Goal: Task Accomplishment & Management: Manage account settings

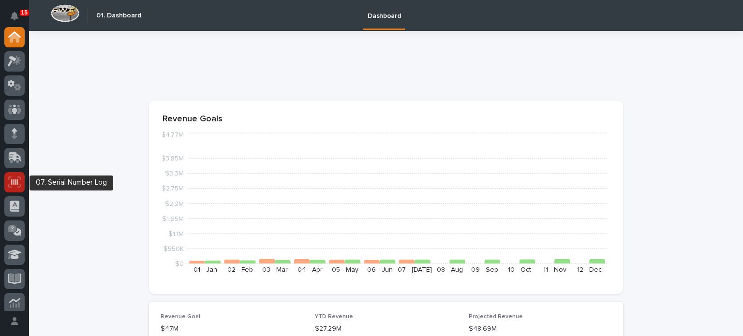
click at [12, 188] on div at bounding box center [14, 182] width 20 height 20
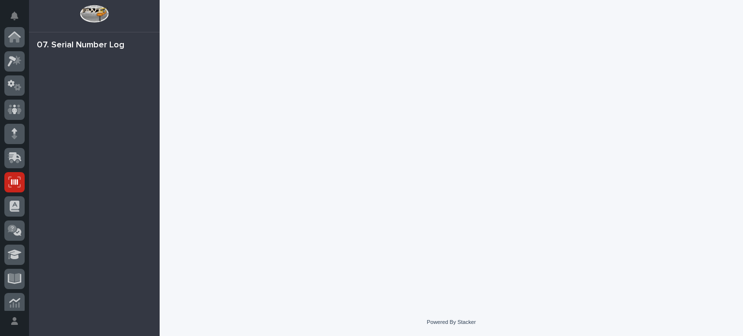
scroll to position [145, 0]
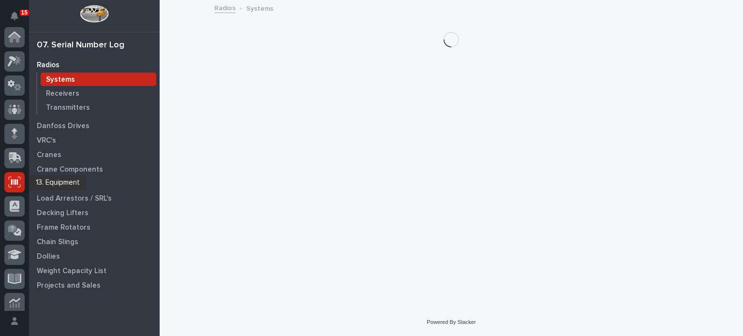
scroll to position [145, 0]
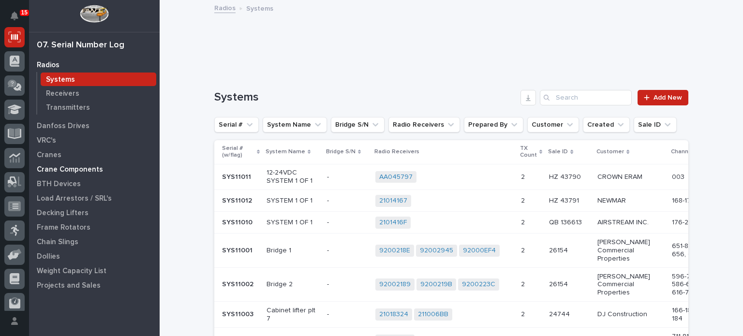
click at [90, 166] on p "Crane Components" at bounding box center [70, 170] width 66 height 9
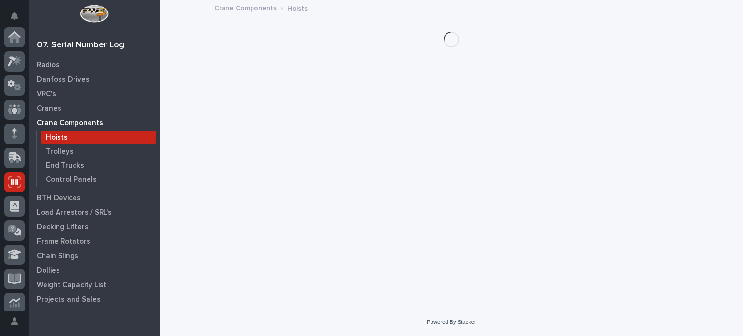
scroll to position [145, 0]
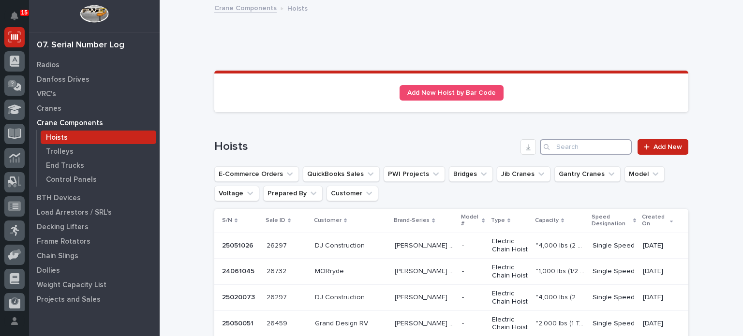
click at [608, 148] on input "Search" at bounding box center [586, 146] width 92 height 15
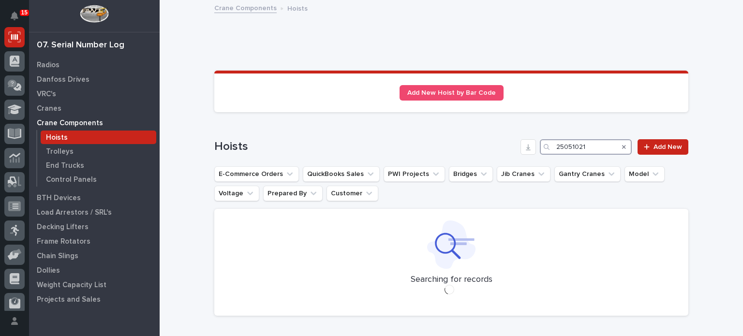
drag, startPoint x: 597, startPoint y: 148, endPoint x: 430, endPoint y: 149, distance: 167.0
click at [430, 149] on div "Hoists 25051021 Add New" at bounding box center [451, 146] width 474 height 15
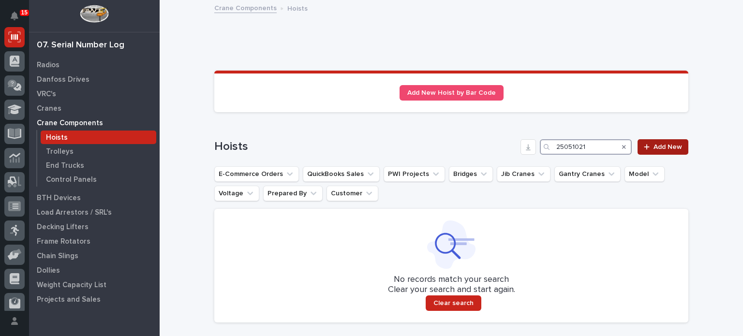
type input "25051021"
click at [639, 139] on link "Add New" at bounding box center [663, 146] width 51 height 15
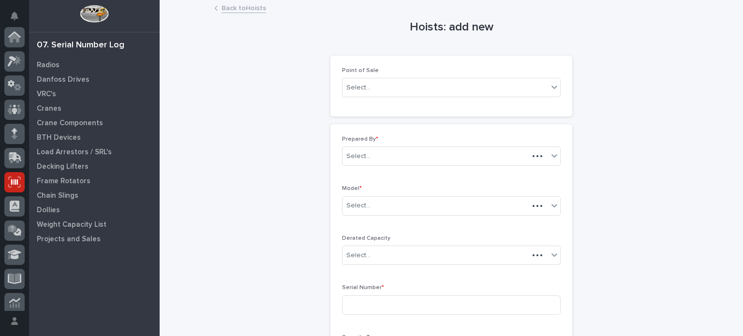
scroll to position [145, 0]
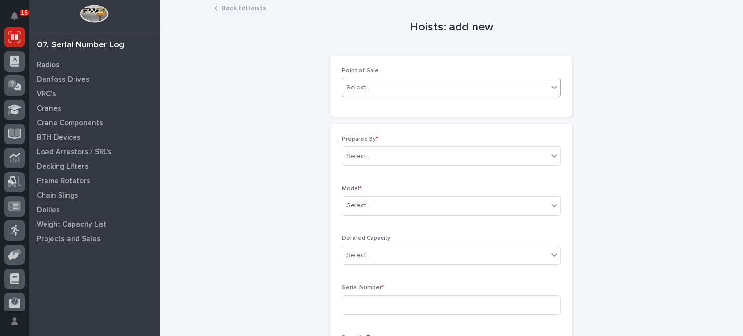
click at [496, 90] on div "Select..." at bounding box center [446, 88] width 206 height 16
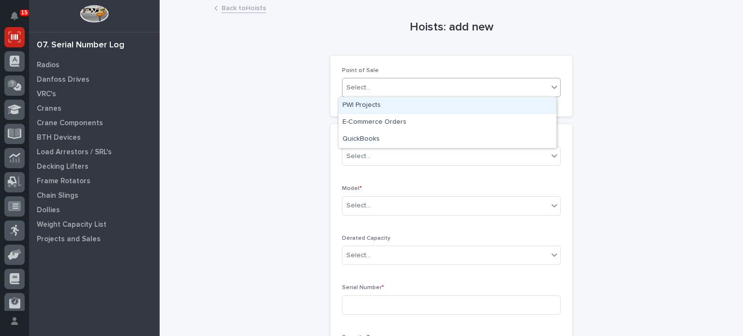
click at [404, 99] on div "PWI Projects" at bounding box center [448, 105] width 218 height 17
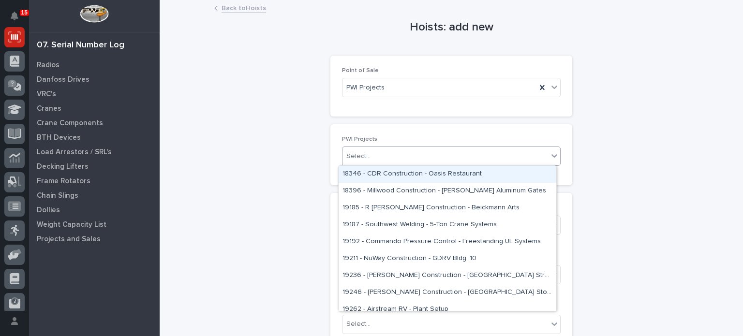
click at [356, 152] on div "Select..." at bounding box center [359, 156] width 24 height 10
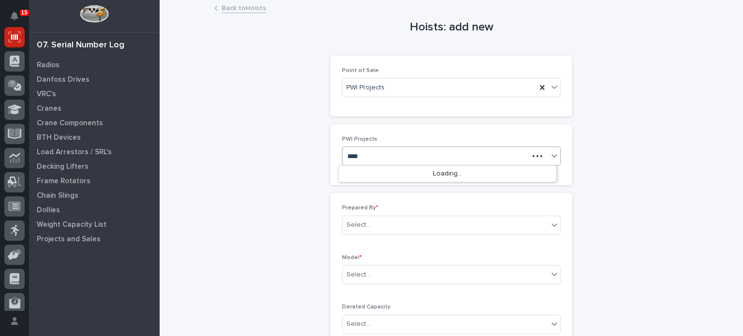
type input "*****"
drag, startPoint x: 399, startPoint y: 183, endPoint x: 407, endPoint y: 176, distance: 10.6
click at [407, 176] on div "24744 - DJ Construction - [PERSON_NAME] Plant 7 Setup" at bounding box center [448, 174] width 218 height 17
click at [400, 226] on div "Select..." at bounding box center [446, 225] width 206 height 16
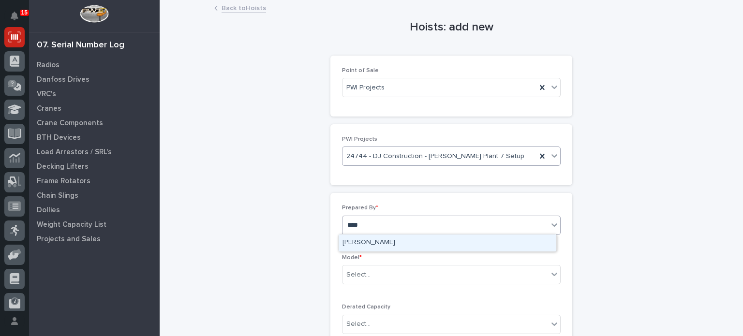
type input "*****"
click at [401, 240] on div "[PERSON_NAME]" at bounding box center [448, 243] width 218 height 17
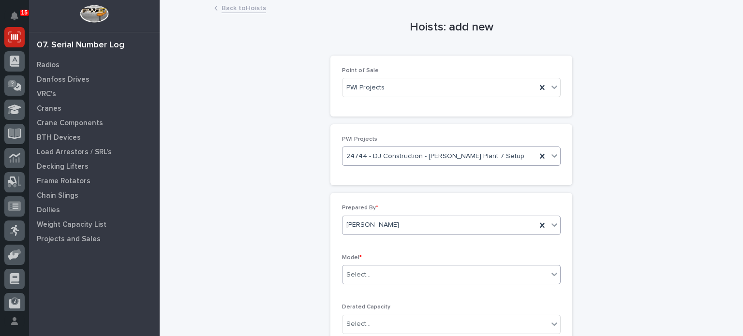
click at [365, 265] on div "Select..." at bounding box center [451, 274] width 219 height 19
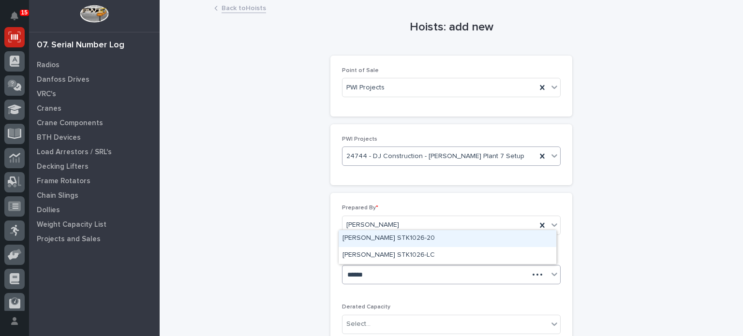
type input "*******"
click at [391, 237] on div "[PERSON_NAME] STK1026-20" at bounding box center [448, 238] width 218 height 17
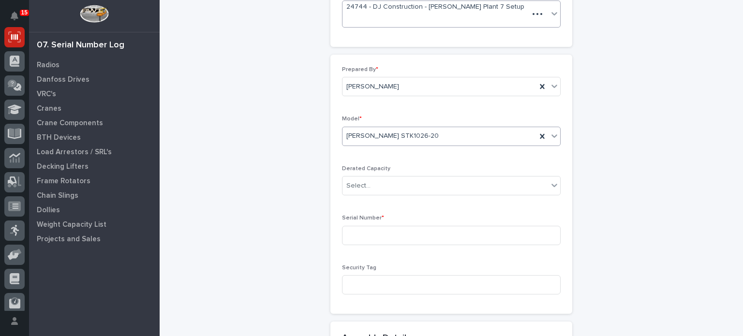
scroll to position [148, 0]
click at [391, 231] on input at bounding box center [451, 233] width 219 height 19
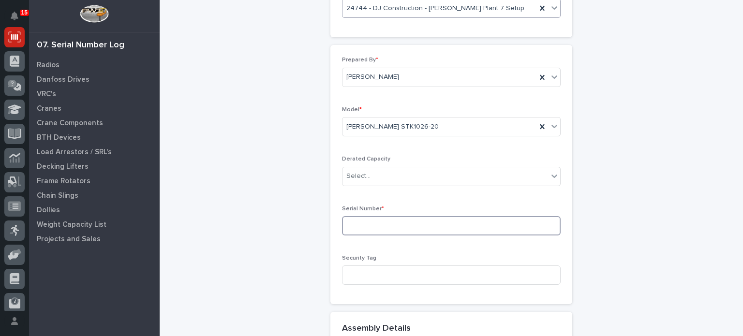
paste input "25051021"
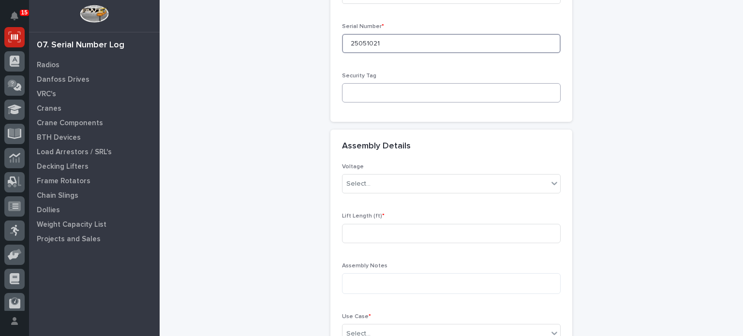
scroll to position [332, 0]
type input "25051021"
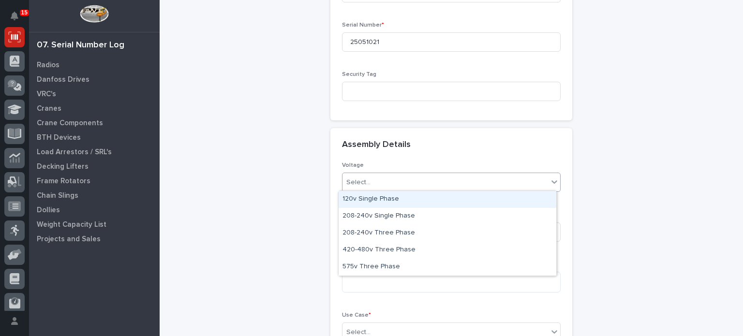
click at [397, 186] on div "Select..." at bounding box center [446, 183] width 206 height 16
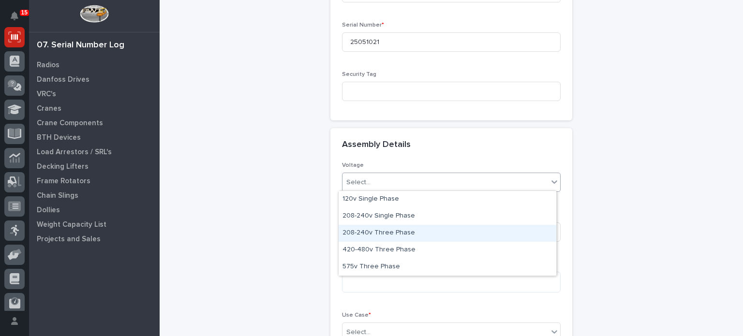
drag, startPoint x: 399, startPoint y: 241, endPoint x: 403, endPoint y: 235, distance: 7.8
click at [403, 235] on div "208-240v Three Phase" at bounding box center [448, 233] width 218 height 17
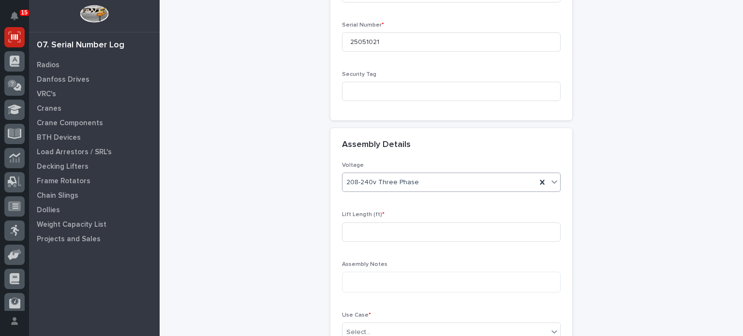
scroll to position [349, 0]
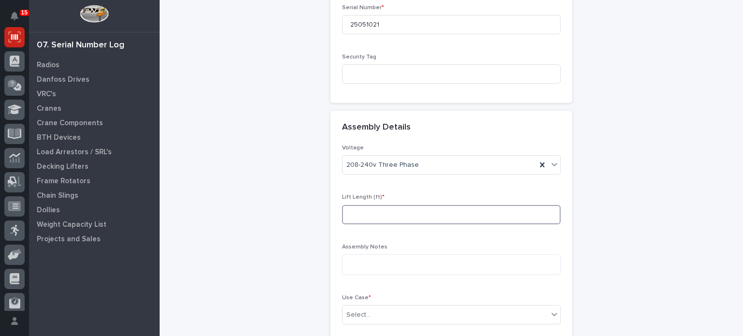
click at [401, 216] on input at bounding box center [451, 214] width 219 height 19
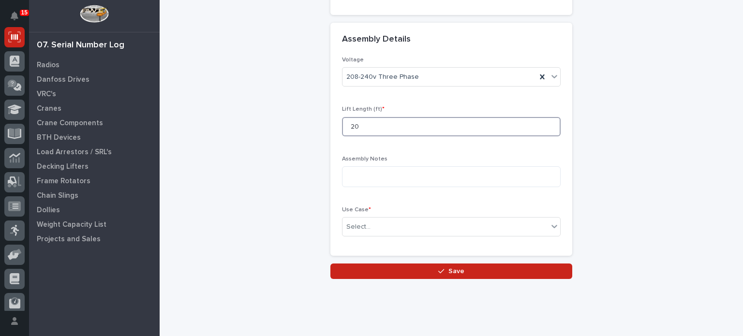
type input "20"
click at [401, 217] on div "Select..." at bounding box center [451, 226] width 219 height 19
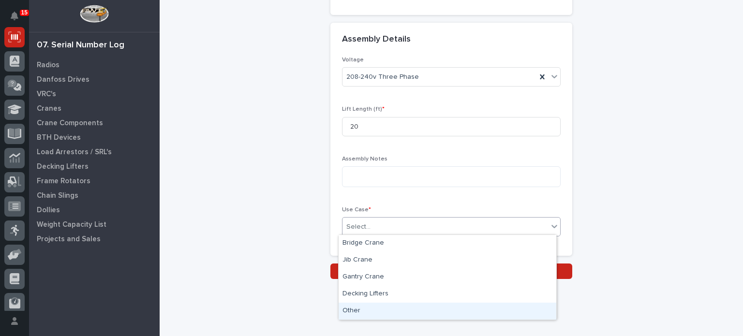
click at [369, 318] on div "Other" at bounding box center [448, 311] width 218 height 17
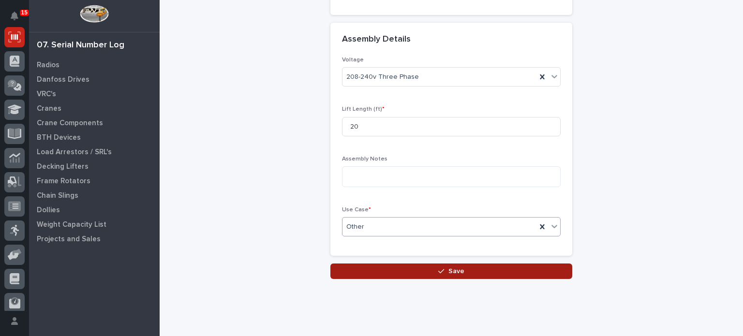
click at [356, 271] on button "Save" at bounding box center [452, 271] width 242 height 15
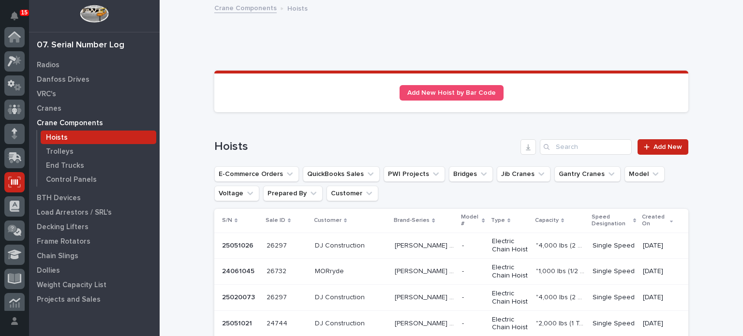
scroll to position [145, 0]
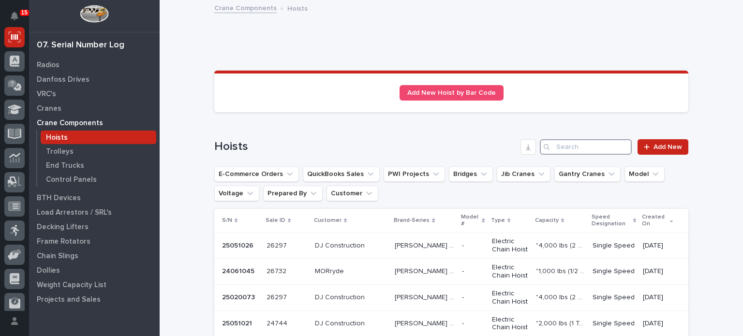
click at [569, 143] on input "Search" at bounding box center [586, 146] width 92 height 15
paste input "25051021"
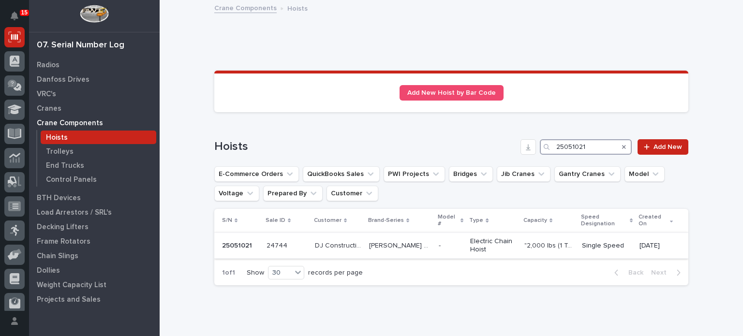
type input "25051021"
click at [351, 240] on p "DJ Construction" at bounding box center [339, 245] width 48 height 10
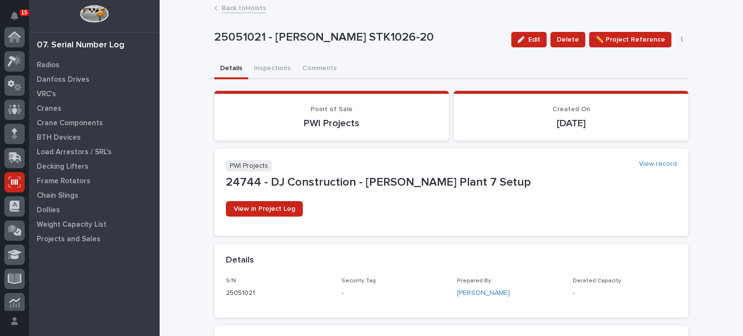
scroll to position [145, 0]
click at [266, 64] on button "Inspections" at bounding box center [272, 69] width 48 height 20
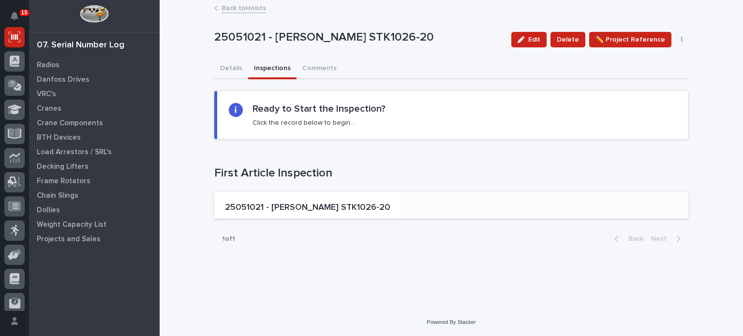
click at [291, 192] on div "25051021 - [PERSON_NAME] STK1026-20" at bounding box center [307, 205] width 187 height 27
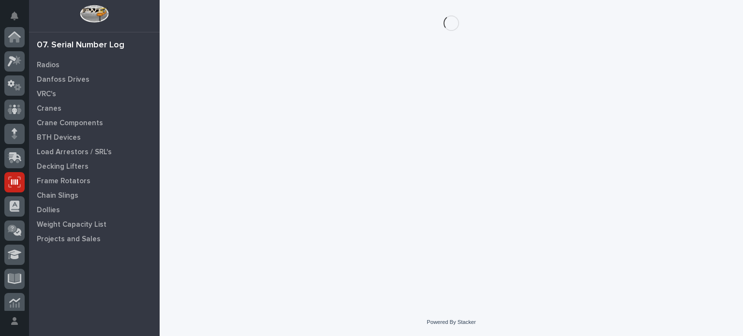
scroll to position [145, 0]
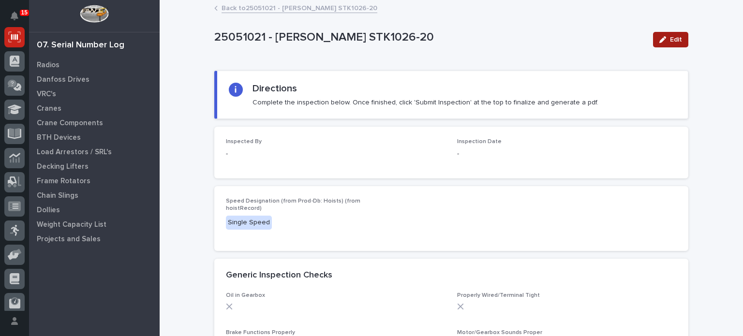
click at [666, 41] on div "button" at bounding box center [665, 39] width 11 height 7
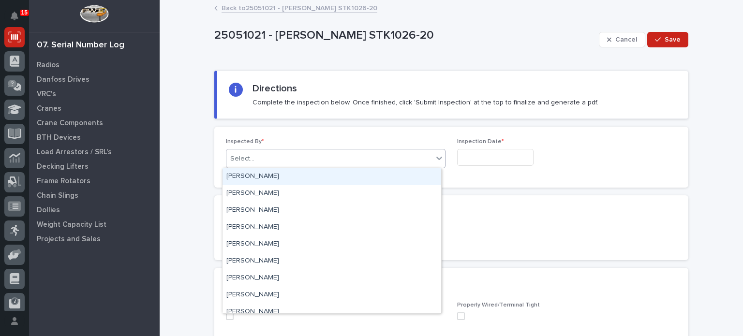
click at [408, 166] on div "Select..." at bounding box center [329, 159] width 207 height 16
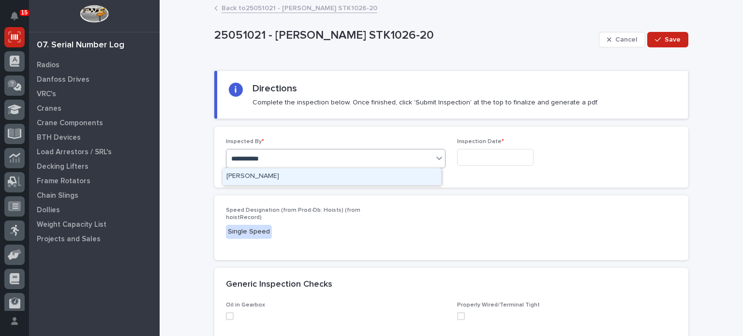
type input "**********"
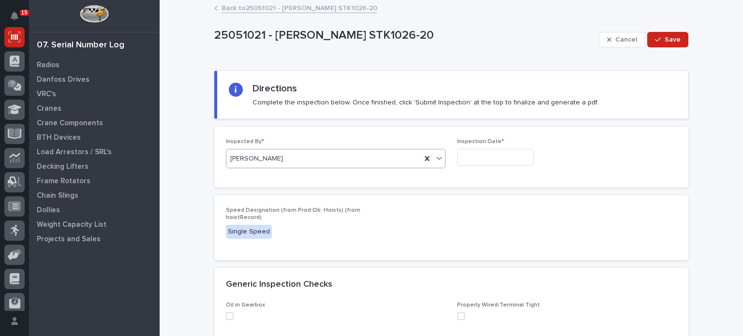
click at [484, 156] on input "text" at bounding box center [495, 157] width 76 height 17
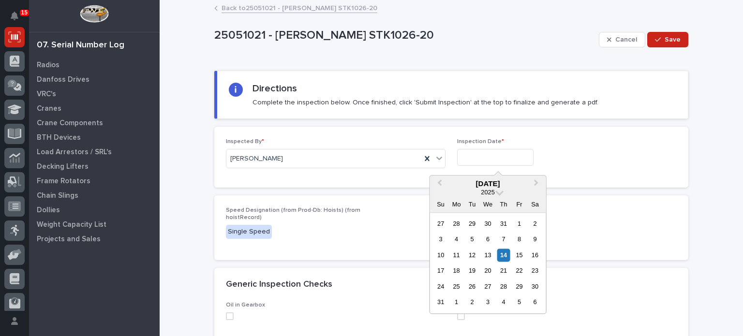
click at [511, 257] on div "10 11 12 13 14 15 16" at bounding box center [488, 255] width 110 height 15
click at [505, 257] on div "14" at bounding box center [503, 255] width 13 height 13
type input "**********"
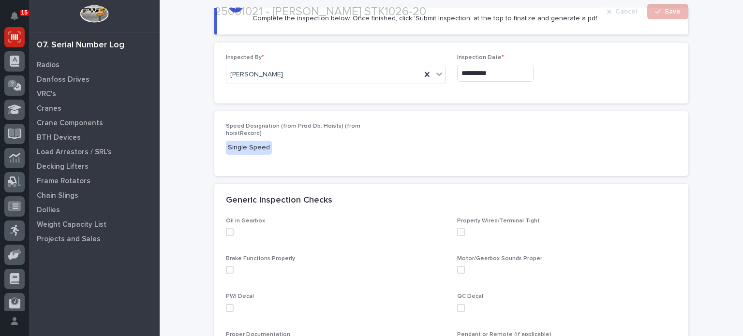
scroll to position [87, 0]
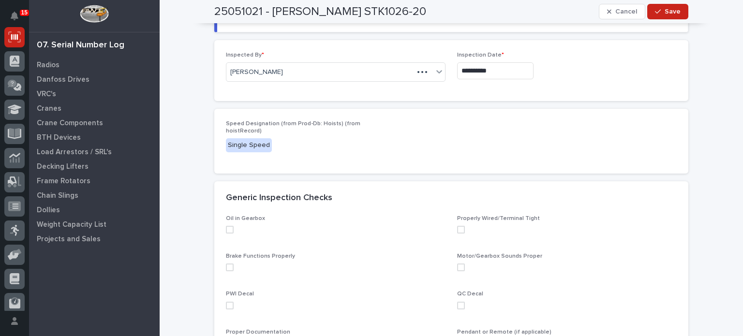
click at [226, 230] on span at bounding box center [230, 230] width 8 height 8
click at [226, 266] on span at bounding box center [230, 268] width 8 height 8
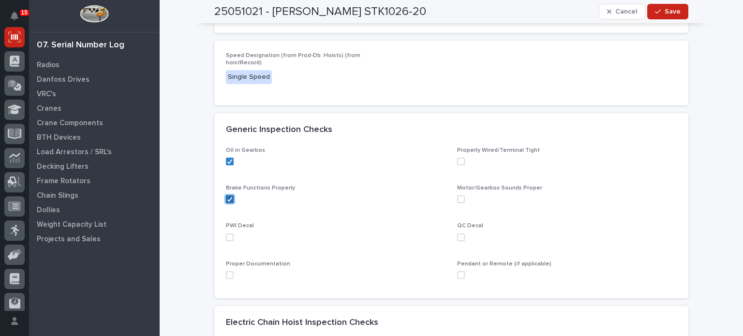
scroll to position [155, 0]
click at [226, 234] on span at bounding box center [230, 238] width 8 height 8
click at [226, 277] on span at bounding box center [230, 275] width 8 height 8
click at [458, 274] on span at bounding box center [461, 275] width 8 height 8
click at [457, 234] on span at bounding box center [461, 238] width 8 height 8
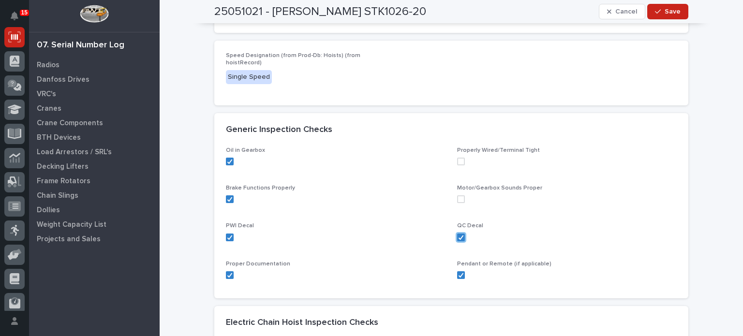
click at [457, 202] on span at bounding box center [461, 200] width 8 height 8
click at [459, 161] on span at bounding box center [461, 162] width 8 height 8
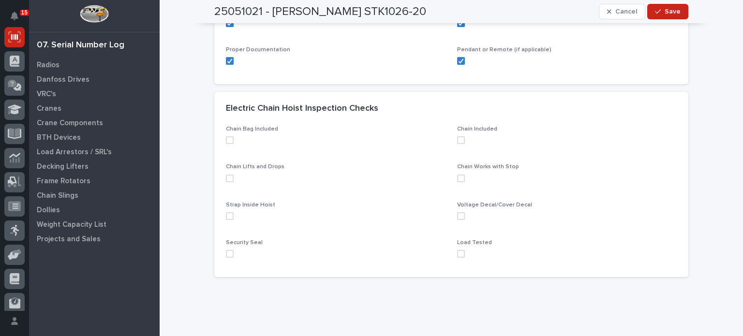
scroll to position [393, 0]
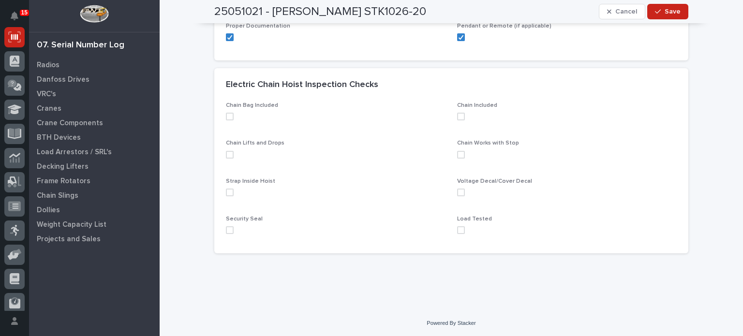
click at [226, 114] on span at bounding box center [230, 117] width 8 height 8
click at [226, 155] on span at bounding box center [230, 155] width 8 height 8
click at [226, 194] on span at bounding box center [230, 193] width 8 height 8
click at [221, 224] on div "Chain Bag Included Chain Included Chain Lifts and Drops Chain Works with Stop S…" at bounding box center [451, 178] width 474 height 152
click at [227, 231] on span at bounding box center [230, 230] width 8 height 8
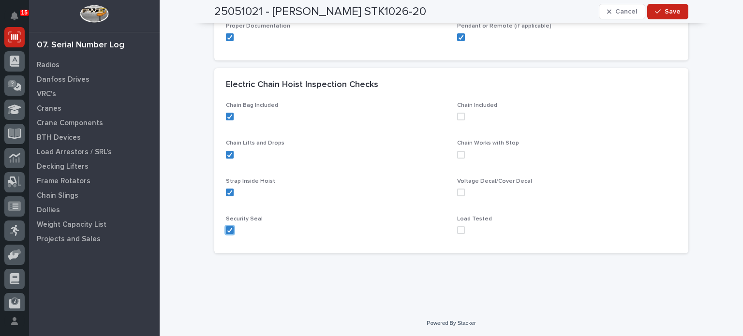
click at [457, 229] on span at bounding box center [461, 230] width 8 height 8
click at [459, 194] on span at bounding box center [461, 193] width 8 height 8
click at [457, 157] on span at bounding box center [461, 155] width 8 height 8
click at [458, 117] on span at bounding box center [461, 117] width 8 height 8
click at [665, 9] on span "Save" at bounding box center [673, 11] width 16 height 9
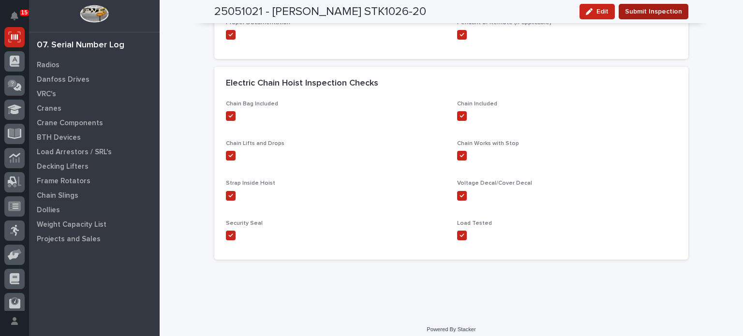
click at [671, 12] on span "Submit Inspection" at bounding box center [653, 12] width 57 height 12
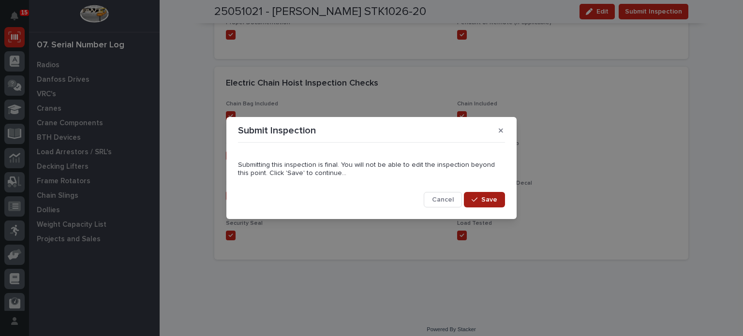
click at [498, 201] on button "Save" at bounding box center [484, 199] width 41 height 15
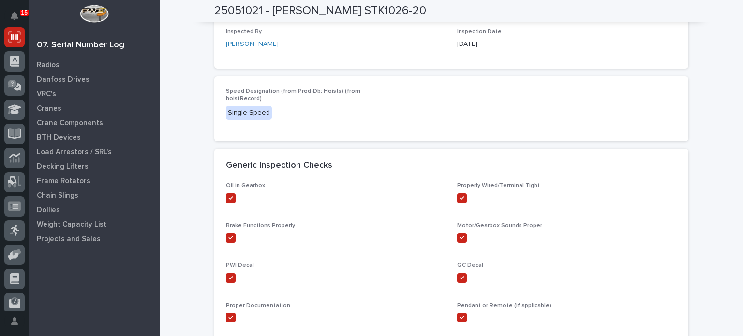
scroll to position [0, 0]
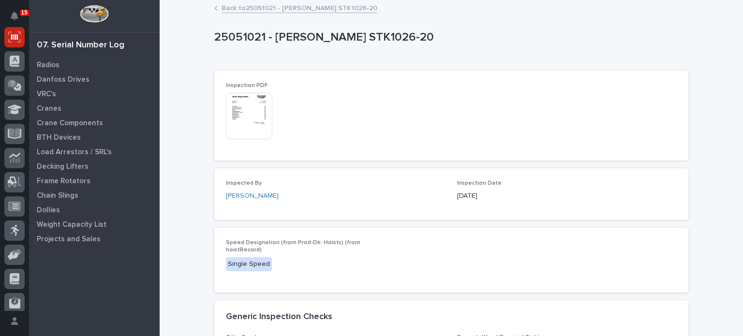
click at [221, 112] on div "Inspection PDF This file cannot be opened Download File" at bounding box center [451, 116] width 474 height 90
click at [263, 127] on img at bounding box center [249, 116] width 46 height 46
